Goal: Find specific page/section: Find specific page/section

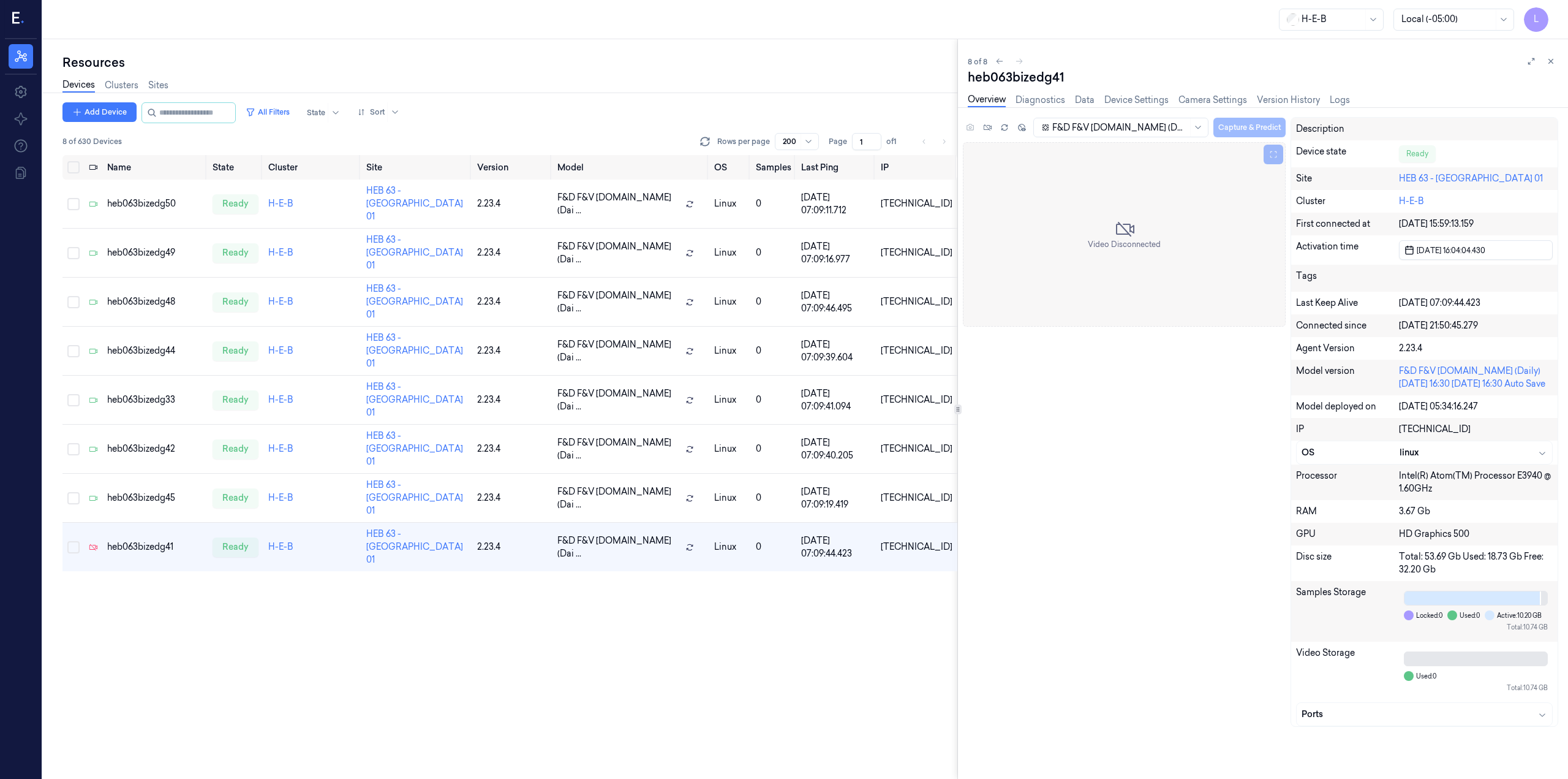
click at [215, 105] on input "string" at bounding box center [196, 113] width 74 height 19
click at [163, 111] on input "string" at bounding box center [196, 113] width 74 height 19
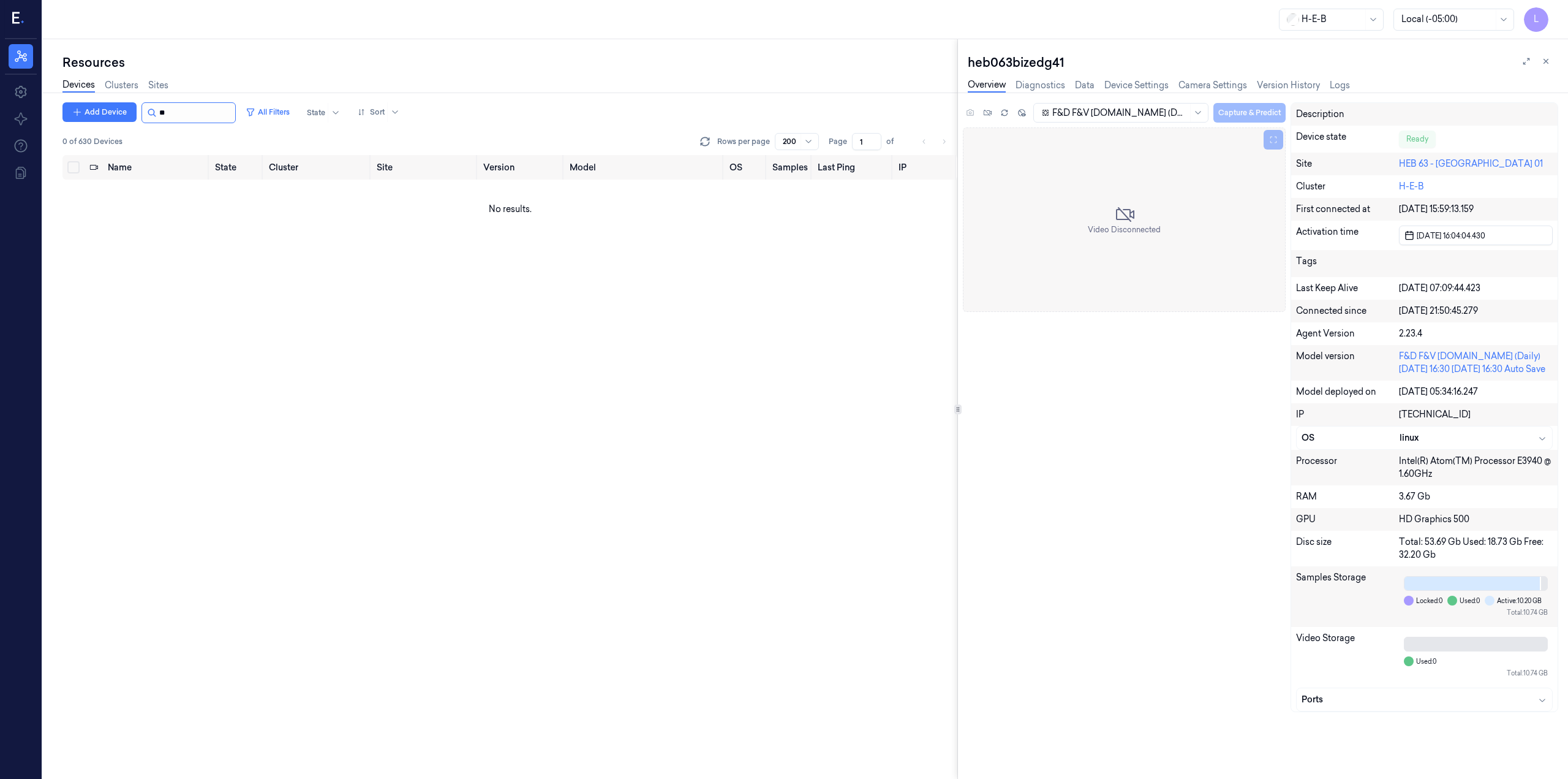
type input "*"
type input "***"
click at [159, 82] on link "Sites" at bounding box center [158, 86] width 20 height 14
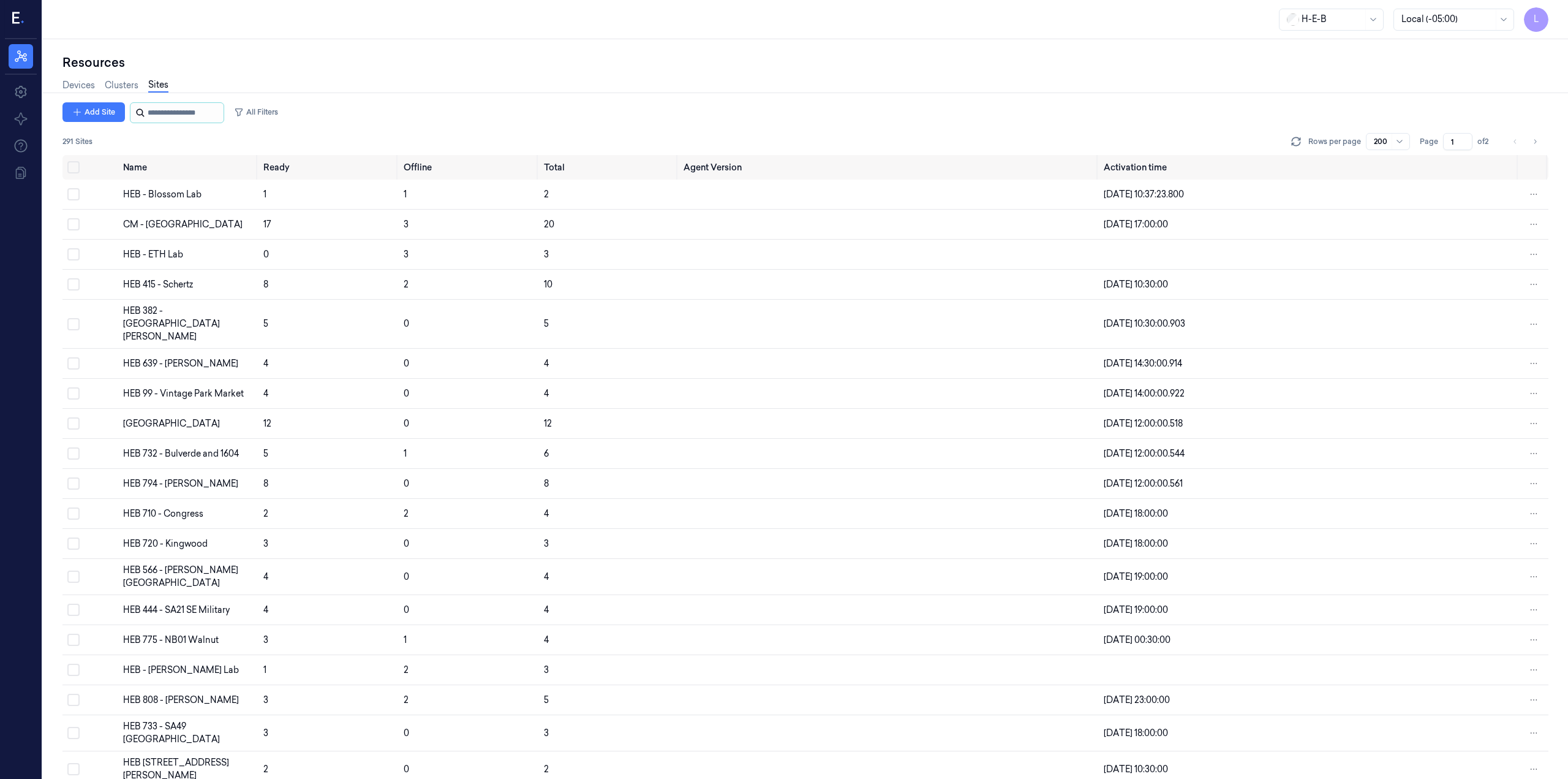
click at [165, 109] on input "string" at bounding box center [184, 113] width 74 height 19
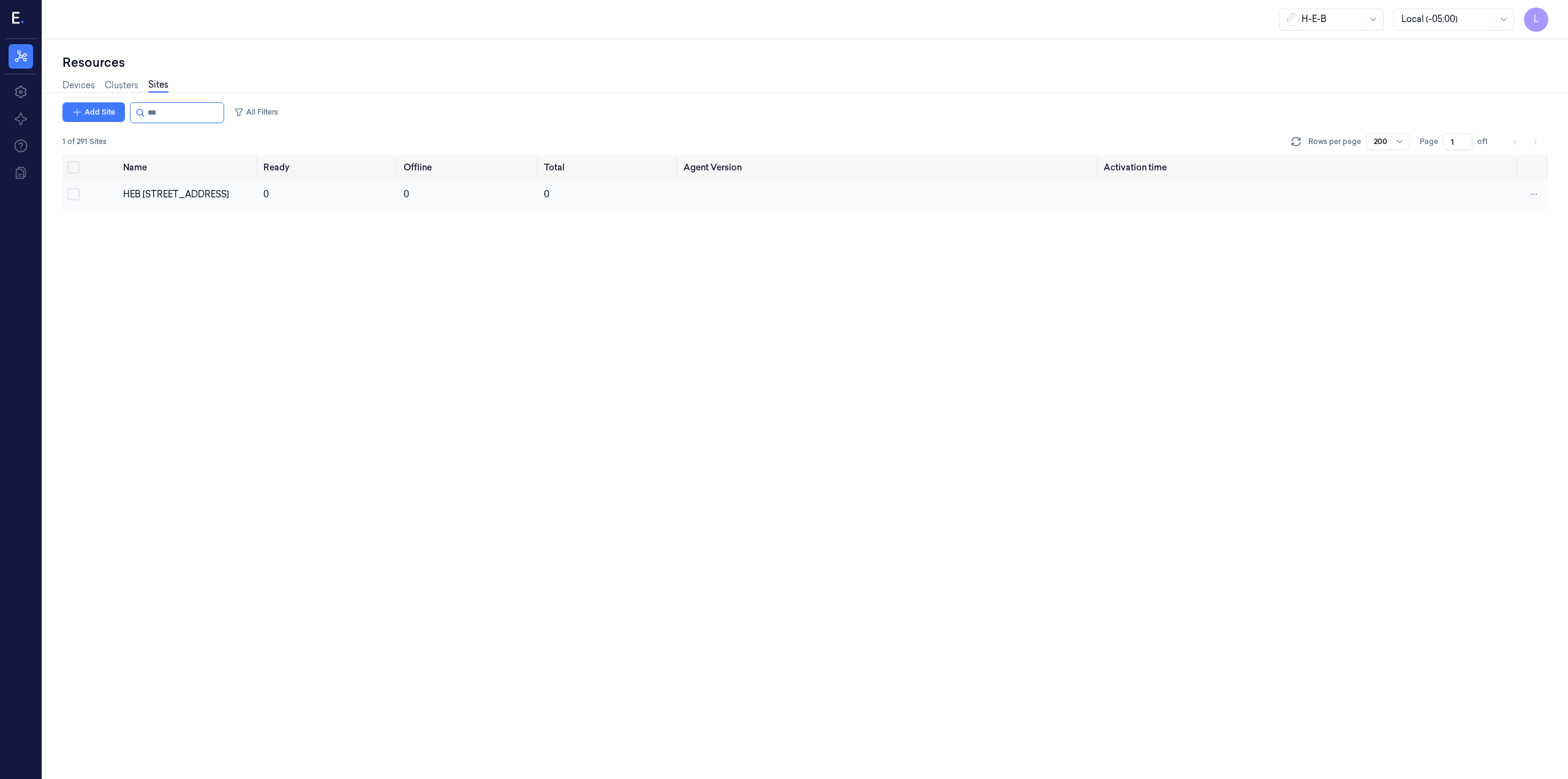
click at [173, 186] on td "HEB [STREET_ADDRESS]" at bounding box center [188, 194] width 140 height 29
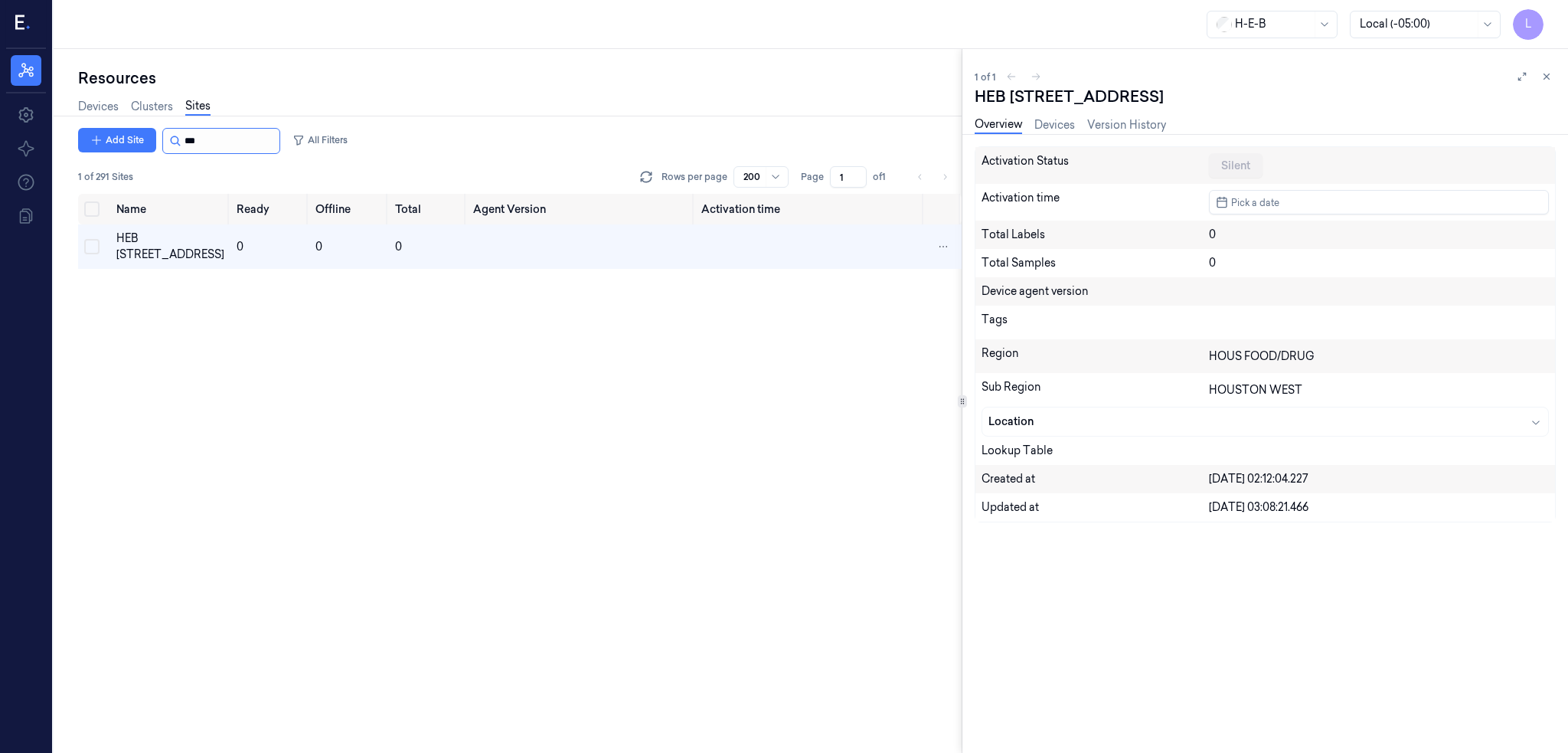
click at [211, 137] on input "string" at bounding box center [230, 141] width 92 height 24
type input "***"
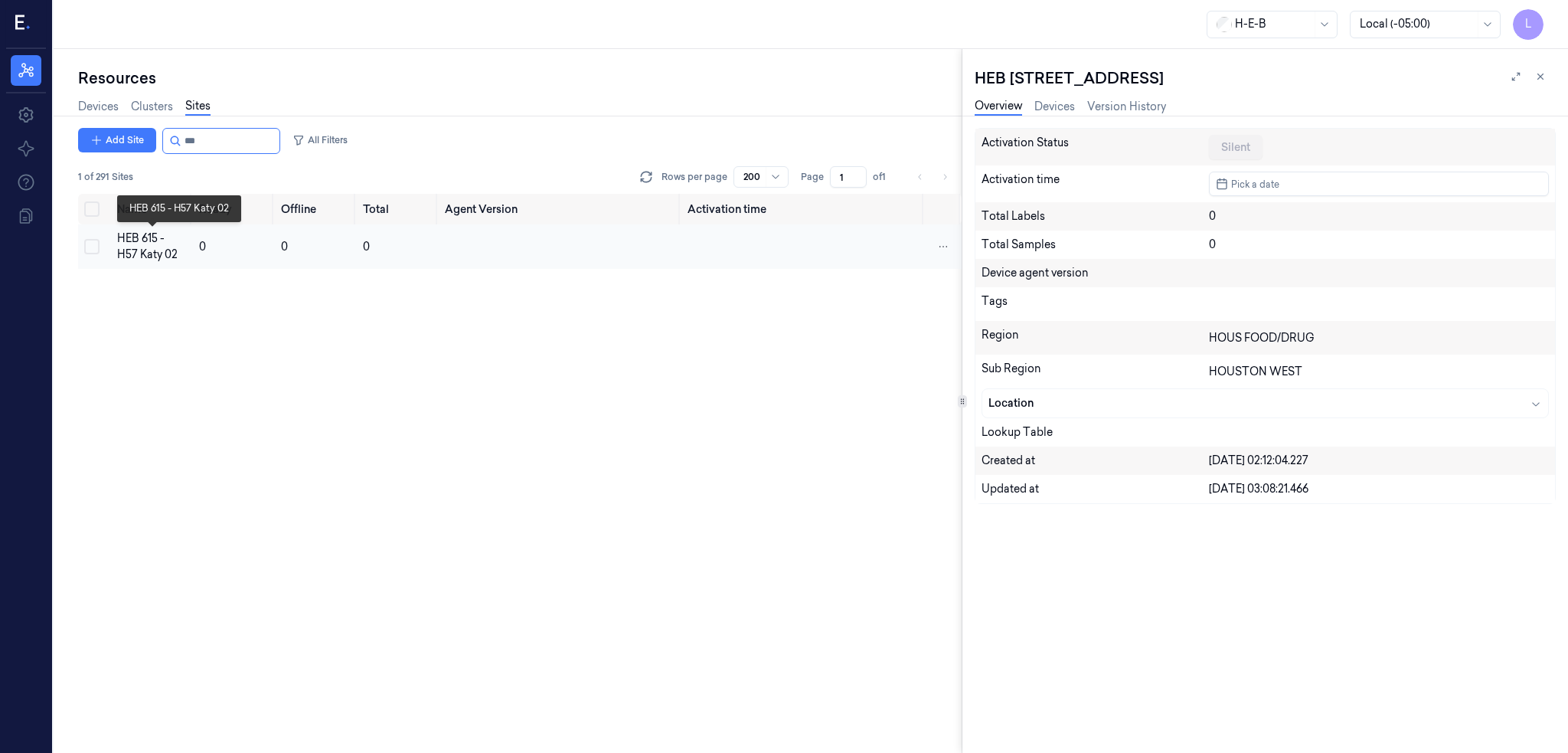
click at [139, 242] on div "HEB 615 - H57 Katy 02" at bounding box center [152, 246] width 70 height 32
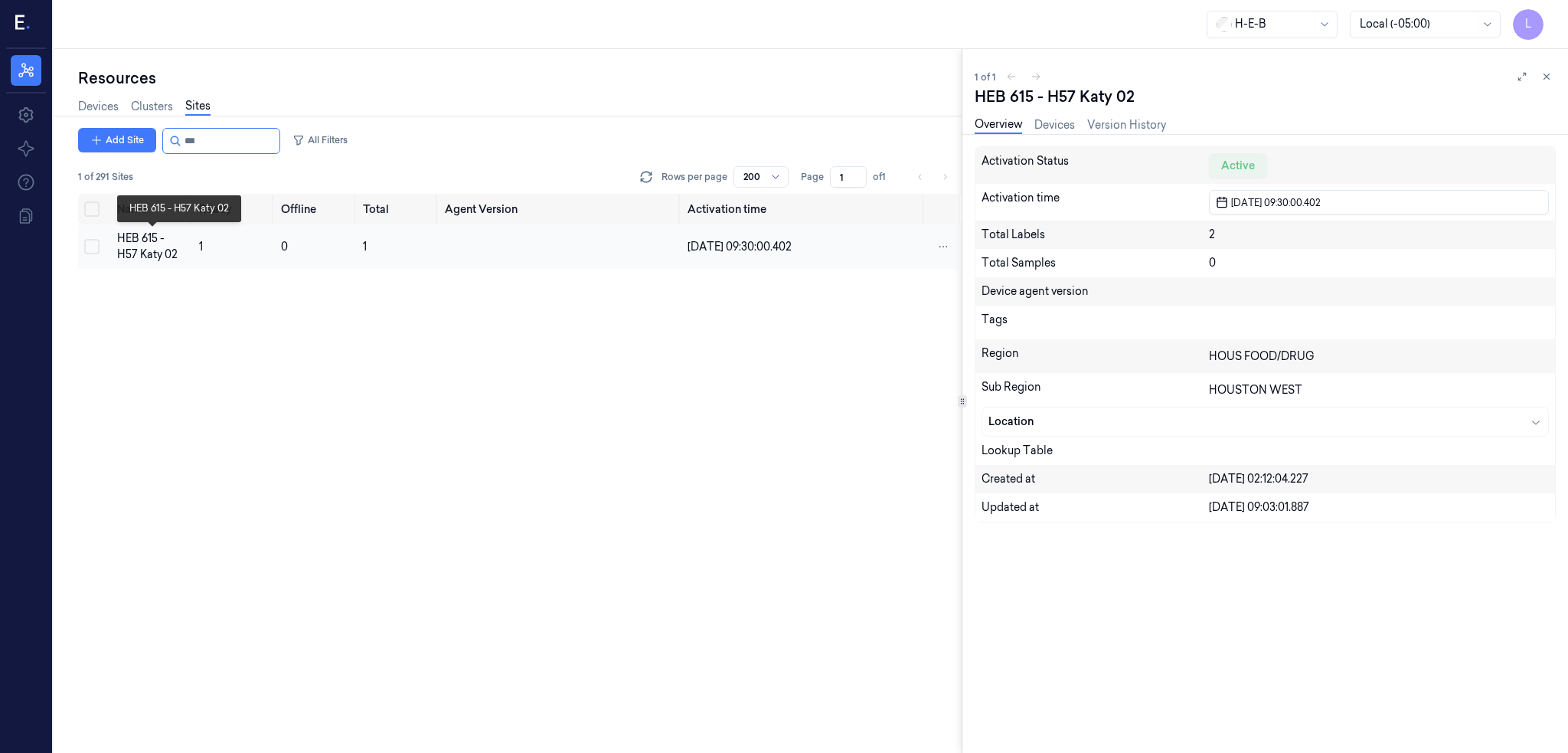
click at [155, 248] on div "HEB 615 - H57 Katy 02" at bounding box center [152, 246] width 70 height 32
click at [1072, 125] on link "Devices" at bounding box center [1054, 125] width 41 height 17
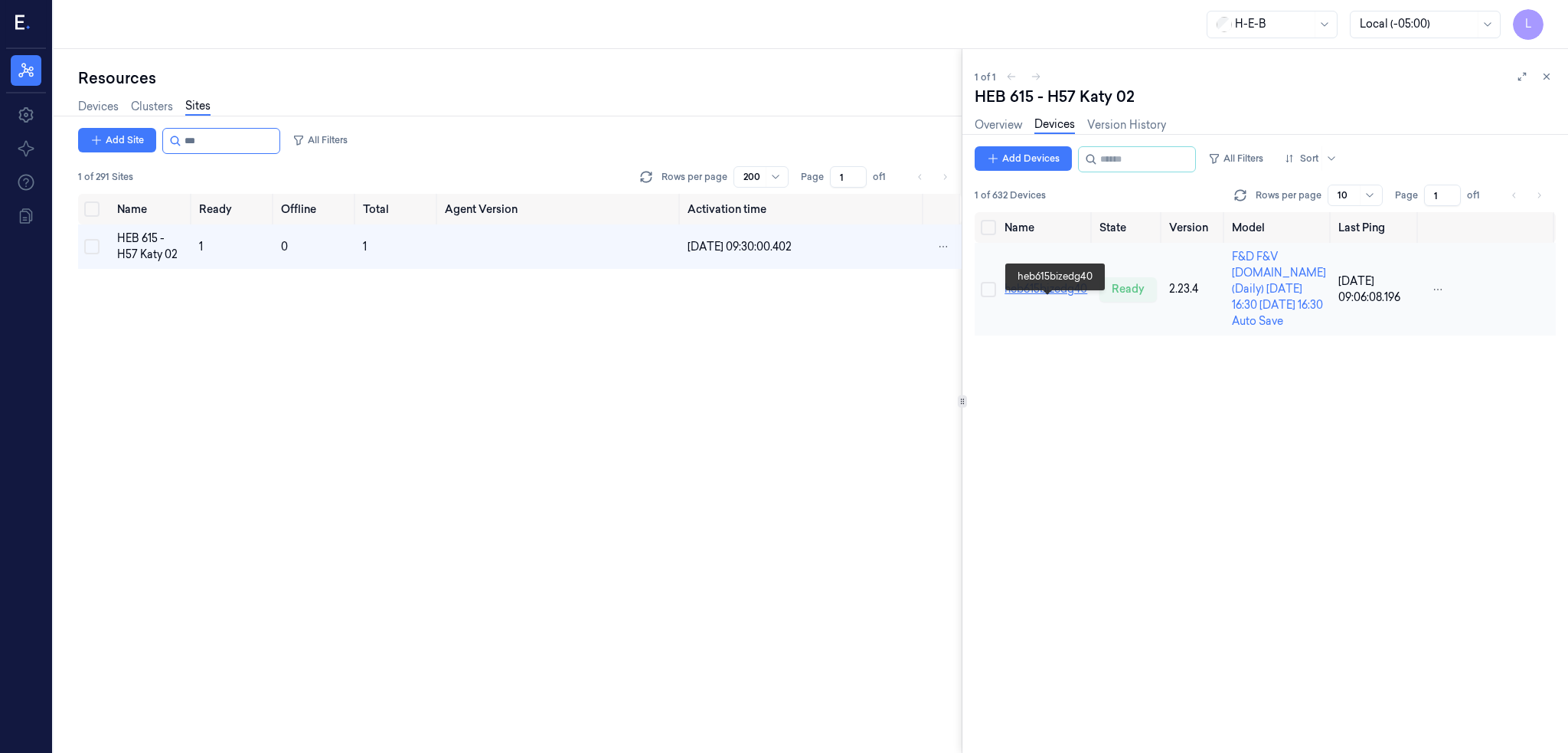
click at [1044, 296] on link "heb615bizedg40" at bounding box center [1046, 289] width 83 height 14
